Goal: Information Seeking & Learning: Learn about a topic

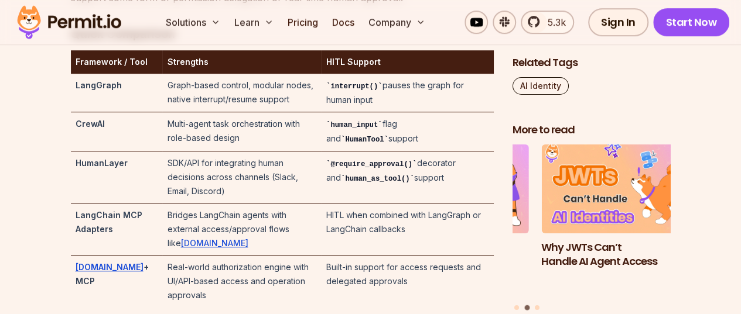
scroll to position [2576, 0]
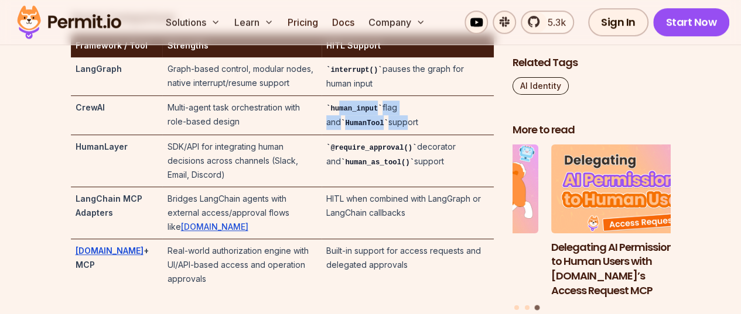
drag, startPoint x: 355, startPoint y: 152, endPoint x: 351, endPoint y: 139, distance: 14.1
click at [351, 135] on td "human_input flag and HumanTool support" at bounding box center [407, 115] width 172 height 39
click at [204, 135] on td "Multi-agent task orchestration with role-based design" at bounding box center [241, 115] width 159 height 39
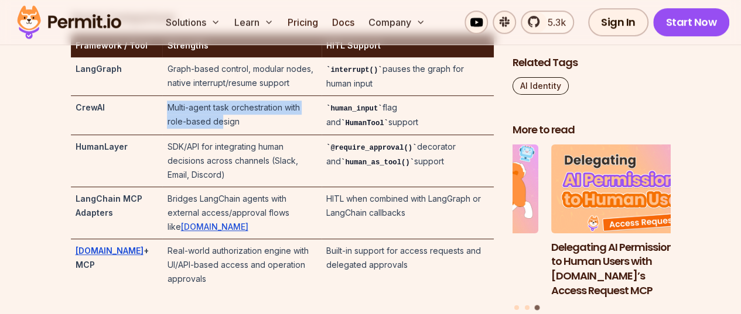
drag, startPoint x: 184, startPoint y: 150, endPoint x: 213, endPoint y: 156, distance: 29.4
click at [192, 135] on td "Multi-agent task orchestration with role-based design" at bounding box center [241, 115] width 159 height 39
click at [217, 135] on td "Multi-agent task orchestration with role-based design" at bounding box center [241, 115] width 159 height 39
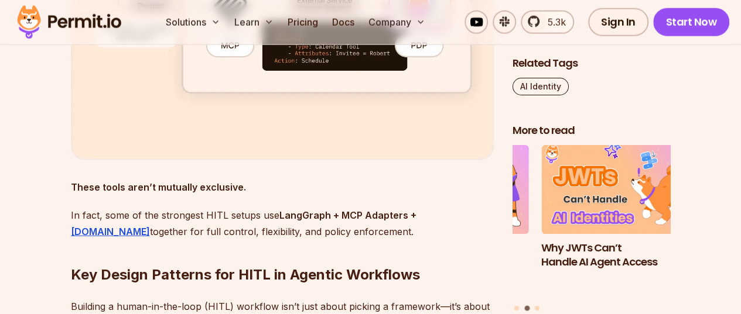
scroll to position [4040, 0]
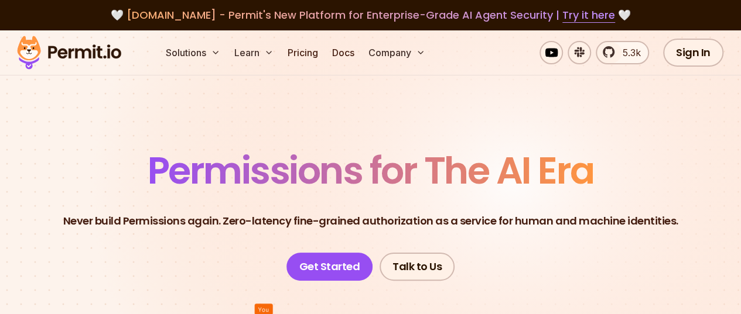
click at [83, 52] on img at bounding box center [69, 53] width 115 height 40
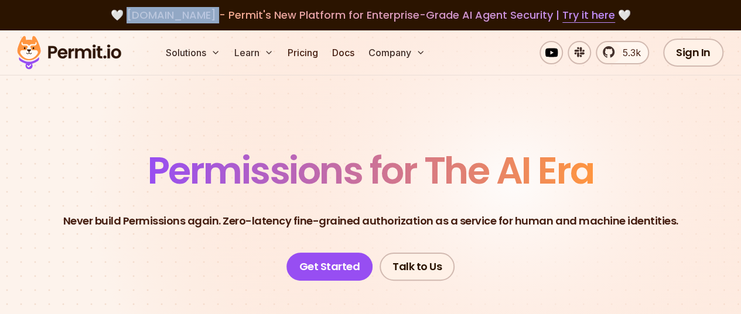
drag, startPoint x: 136, startPoint y: 15, endPoint x: 211, endPoint y: 12, distance: 75.0
click at [211, 12] on span "[DOMAIN_NAME] - Permit's New Platform for Enterprise-Grade AI Agent Security | …" at bounding box center [370, 15] width 488 height 15
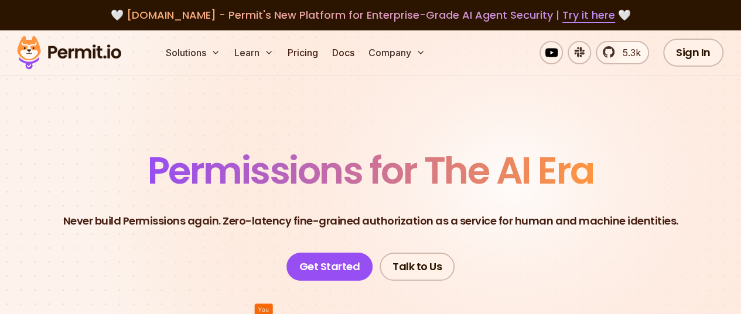
click at [480, 53] on div "5.3k Sign In Start Now" at bounding box center [596, 53] width 265 height 28
